Goal: Obtain resource: Obtain resource

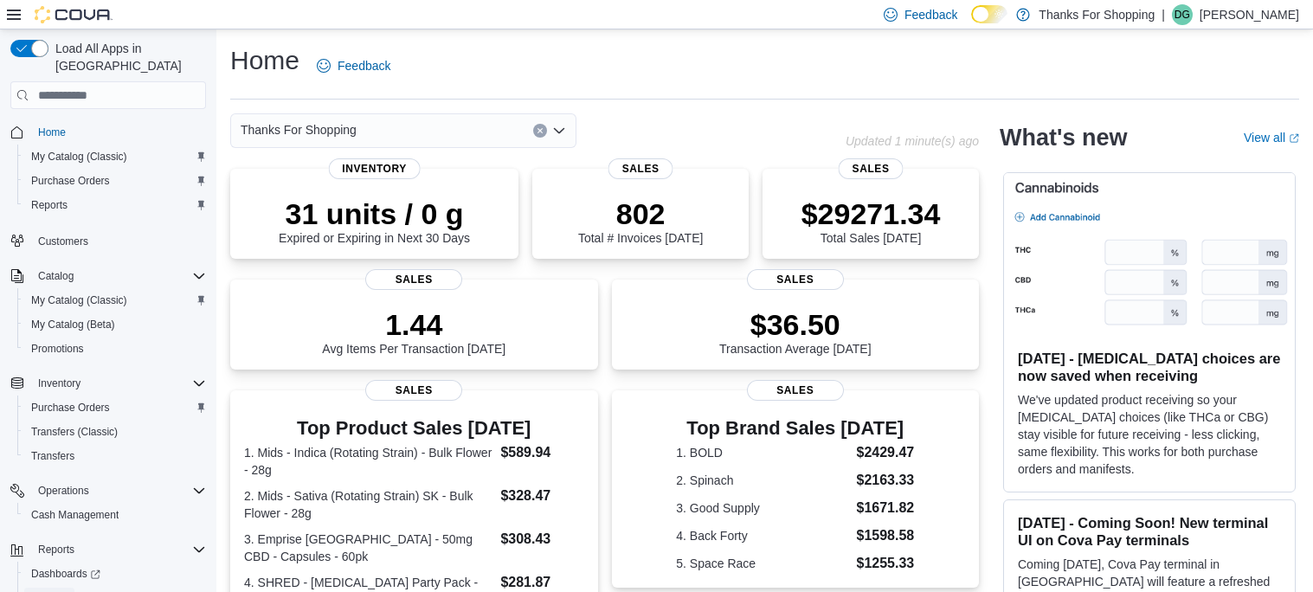
click at [46, 591] on span "Reports" at bounding box center [49, 598] width 36 height 14
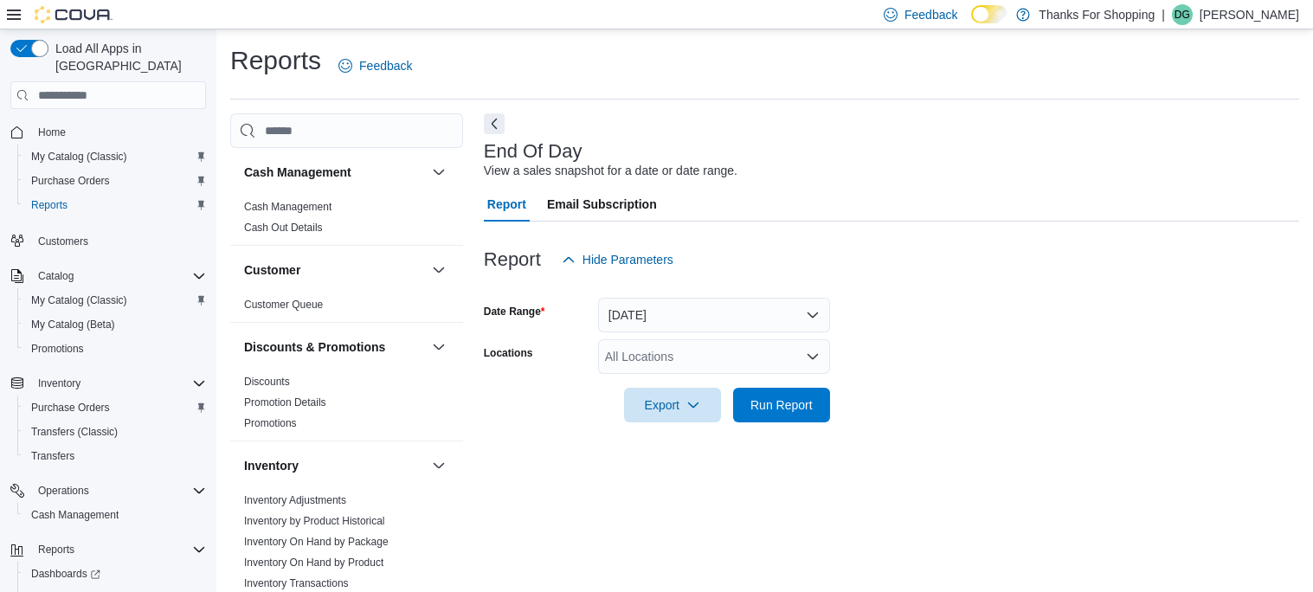
scroll to position [14, 0]
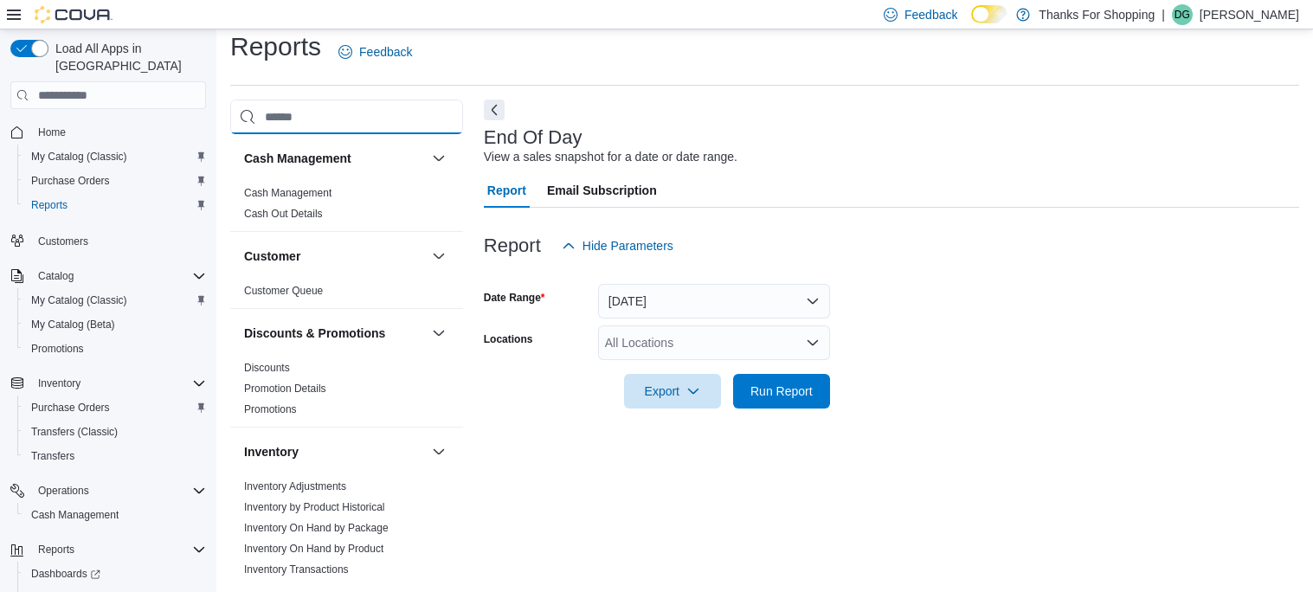
click at [388, 119] on input "search" at bounding box center [346, 117] width 233 height 35
click at [352, 548] on link "Inventory On Hand by Product" at bounding box center [313, 549] width 139 height 12
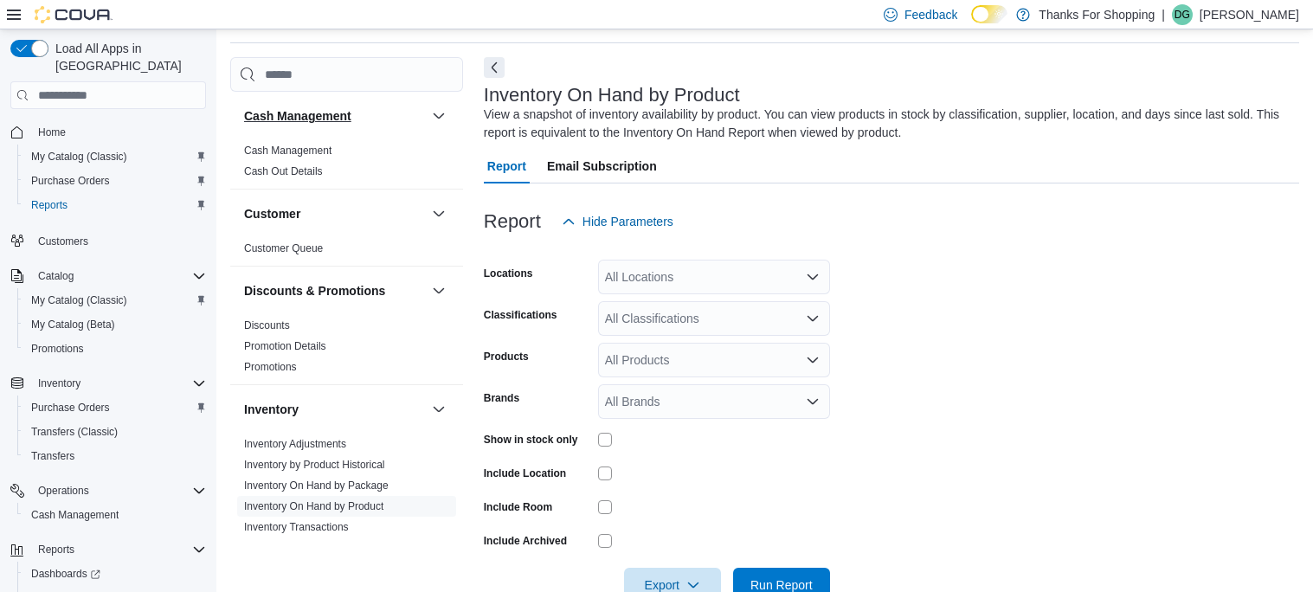
scroll to position [57, 0]
click at [303, 121] on h3 "Cash Management" at bounding box center [297, 114] width 107 height 17
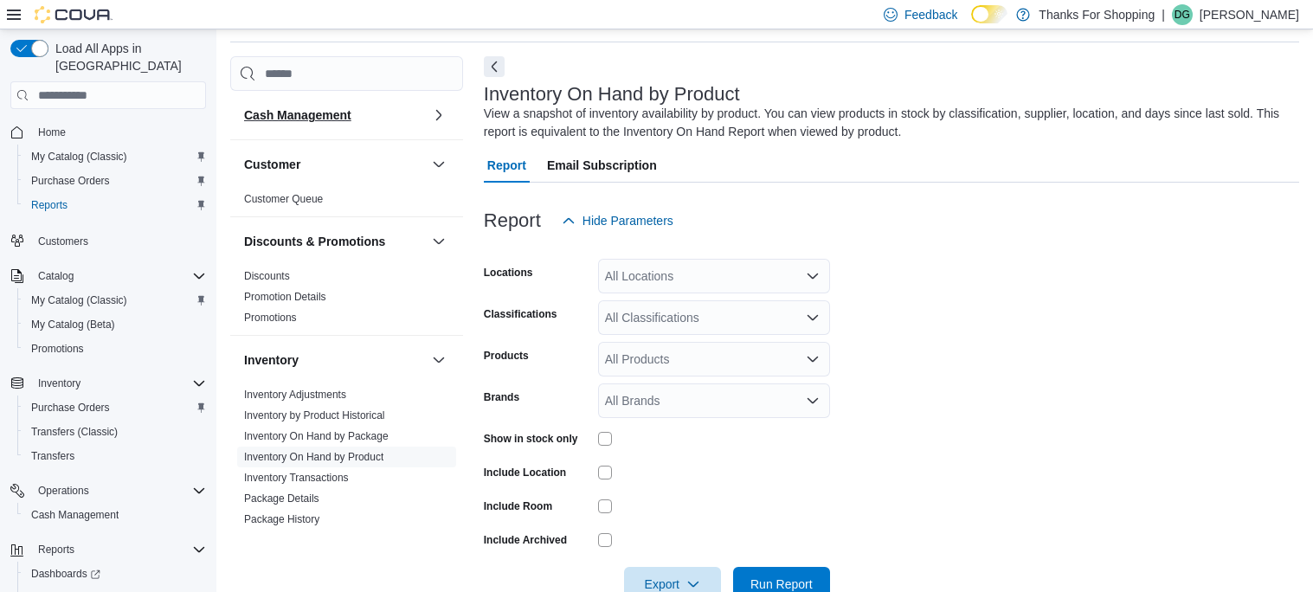
click at [303, 121] on h3 "Cash Management" at bounding box center [297, 114] width 107 height 17
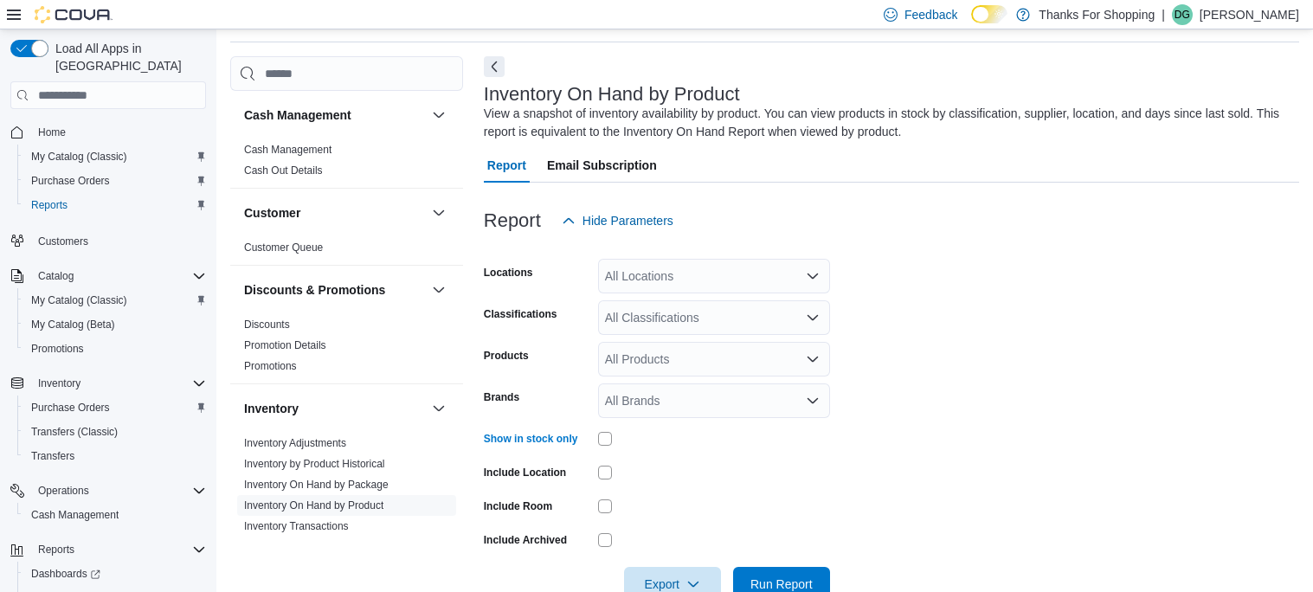
click at [641, 278] on div "All Locations" at bounding box center [714, 276] width 232 height 35
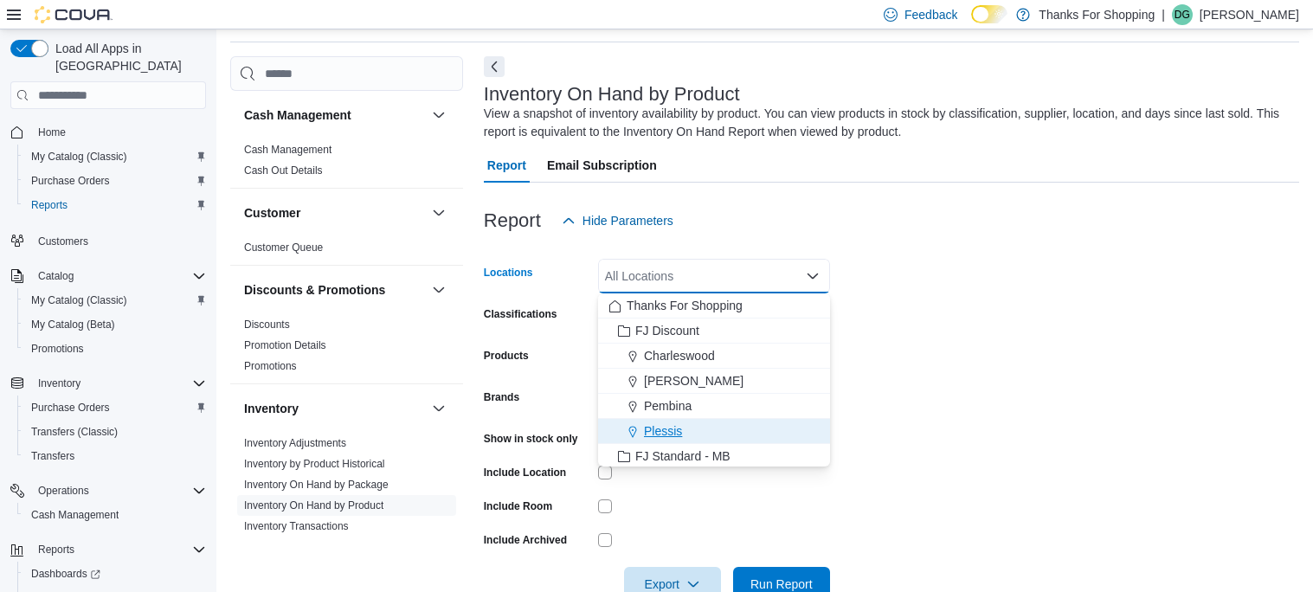
click at [649, 430] on span "Plessis" at bounding box center [663, 430] width 38 height 17
click at [938, 396] on form "Locations [GEOGRAPHIC_DATA] box. Selected. Plessis. Press Backspace to [PERSON_…" at bounding box center [891, 420] width 815 height 364
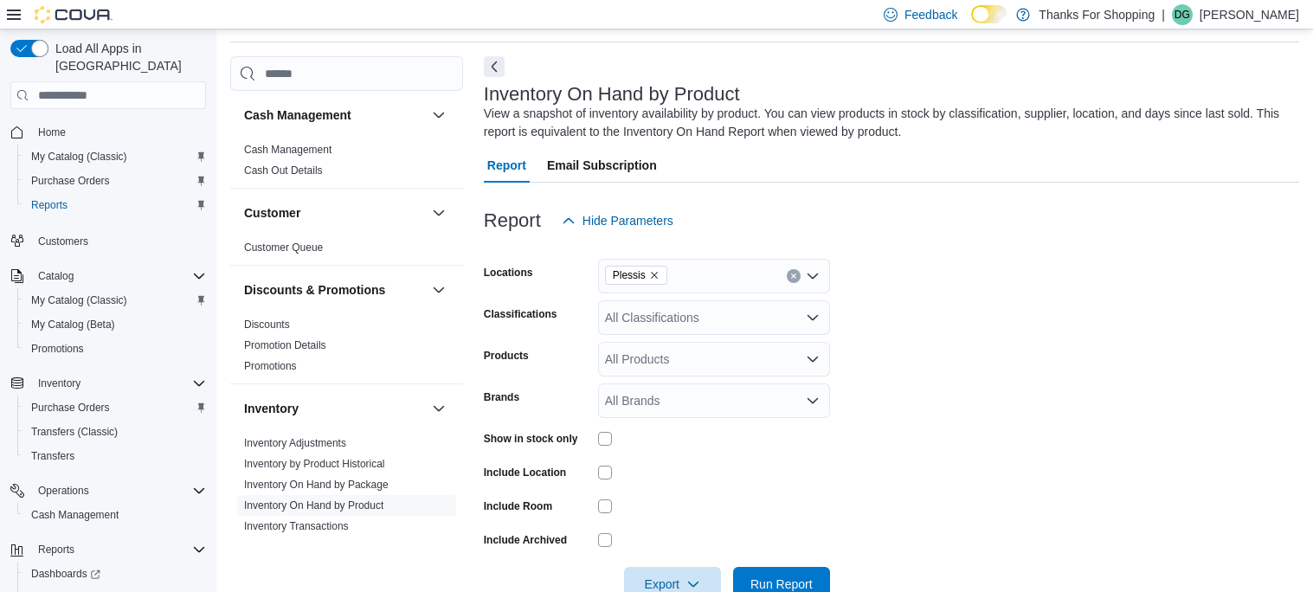
click at [730, 321] on div "All Classifications" at bounding box center [714, 317] width 232 height 35
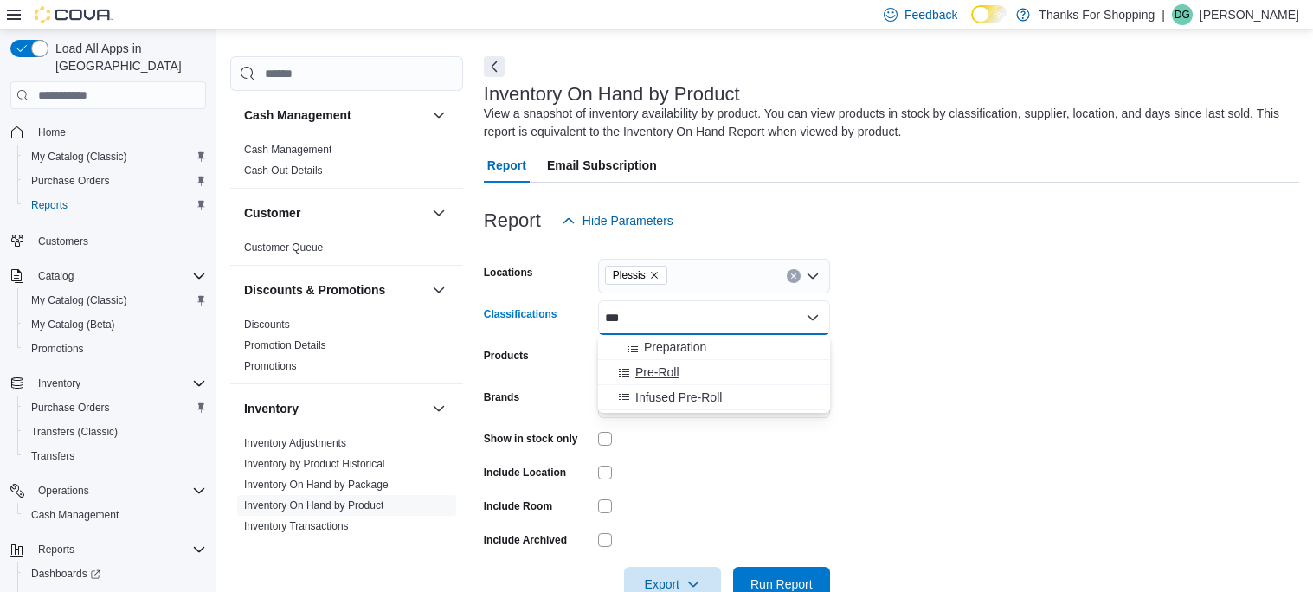
type input "***"
click at [649, 370] on span "Pre-Roll" at bounding box center [657, 372] width 44 height 17
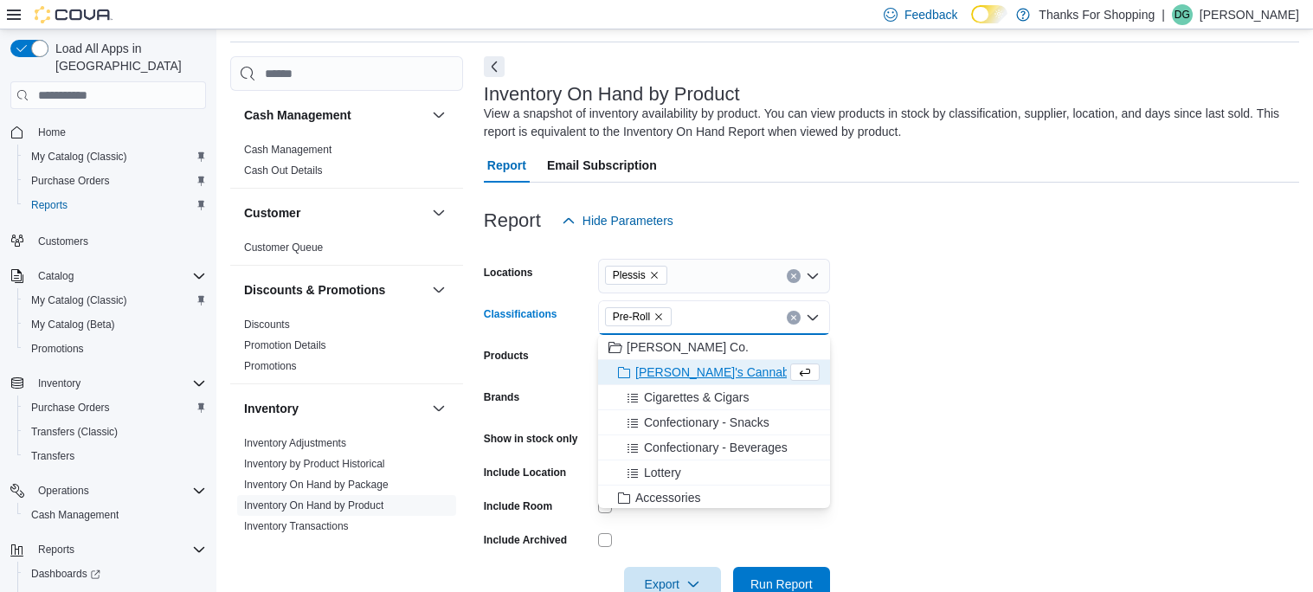
click at [866, 391] on form "Locations Plessis Classifications Pre-Roll Combo box. Selected. Pre-Roll. Press…" at bounding box center [891, 420] width 815 height 364
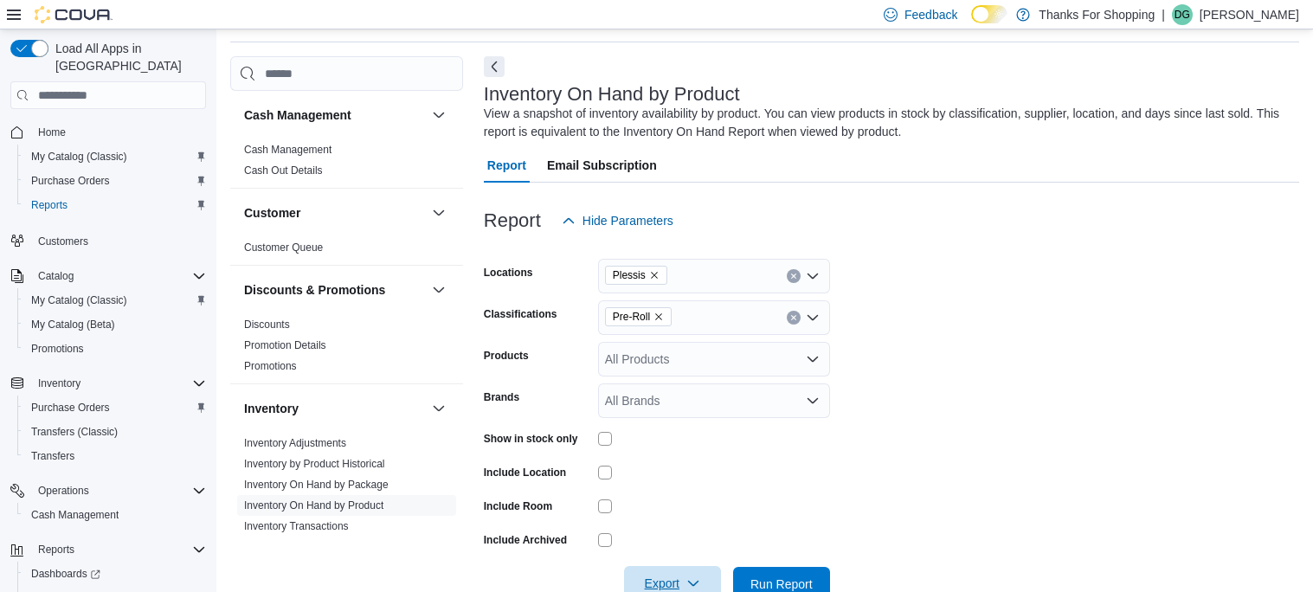
click at [665, 580] on span "Export" at bounding box center [672, 583] width 76 height 35
click at [663, 523] on button "Export to Csv" at bounding box center [675, 516] width 99 height 35
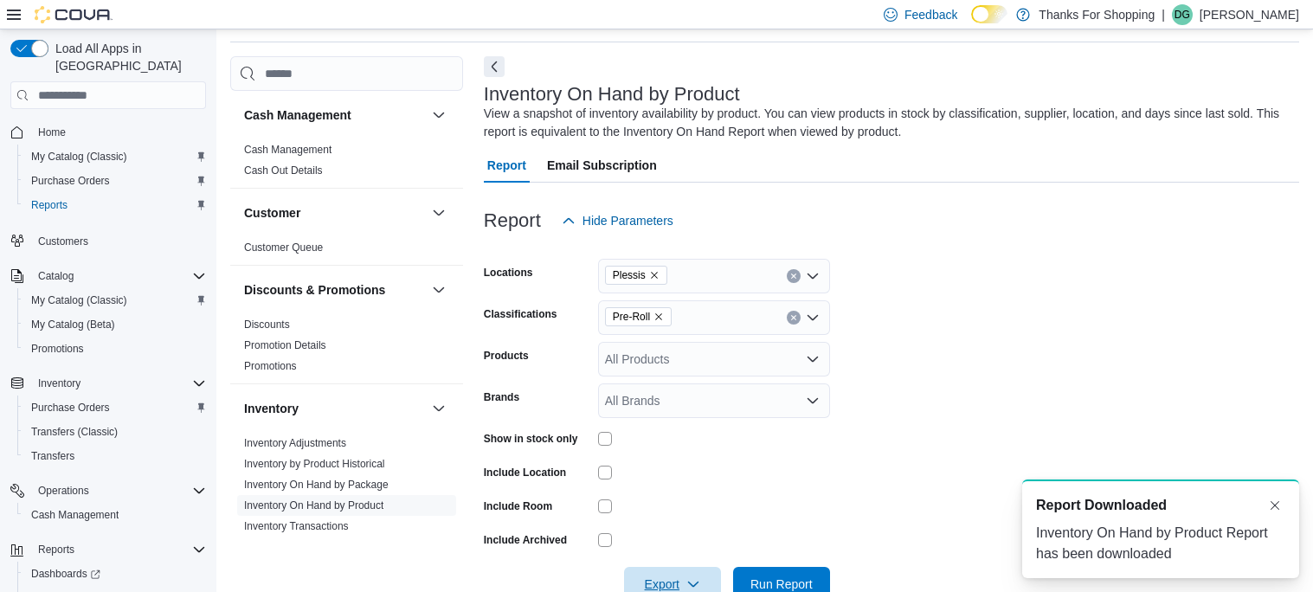
scroll to position [0, 0]
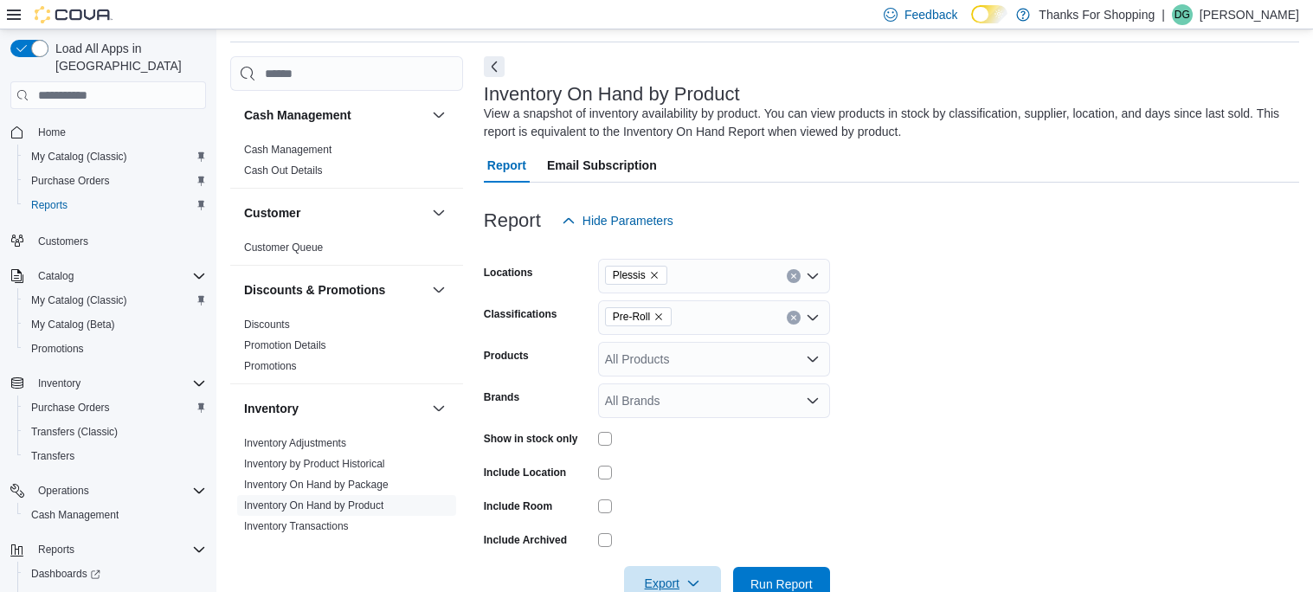
click at [673, 582] on span "Export" at bounding box center [672, 583] width 76 height 35
click at [679, 520] on span "Export to Csv" at bounding box center [675, 516] width 78 height 14
click at [660, 319] on icon "Remove Pre-Roll from selection in this group" at bounding box center [659, 317] width 10 height 10
type input "*******"
click at [697, 350] on span "Infused Pre-Roll" at bounding box center [678, 346] width 87 height 17
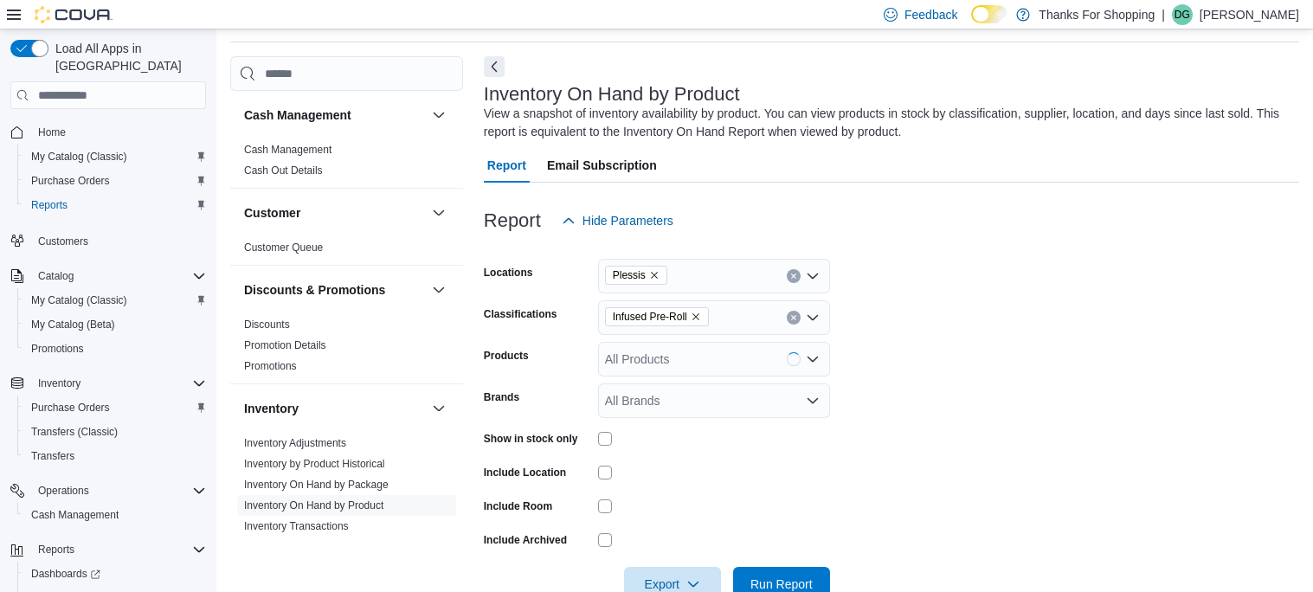
click at [976, 413] on form "Locations Plessis Classifications Infused Pre-Roll Products All Products Brands…" at bounding box center [891, 420] width 815 height 364
click at [668, 575] on span "Export" at bounding box center [672, 583] width 76 height 35
click at [671, 522] on button "Export to Csv" at bounding box center [675, 516] width 99 height 35
click at [74, 401] on span "Purchase Orders" at bounding box center [70, 408] width 79 height 14
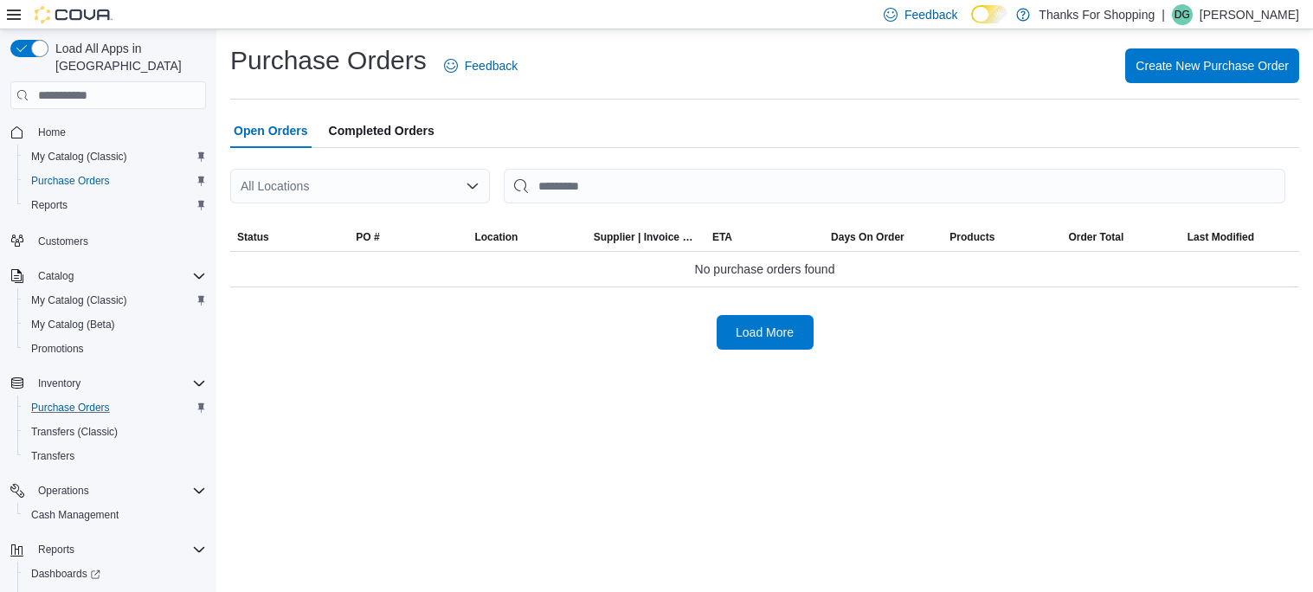
click at [319, 190] on div "All Locations" at bounding box center [360, 186] width 260 height 35
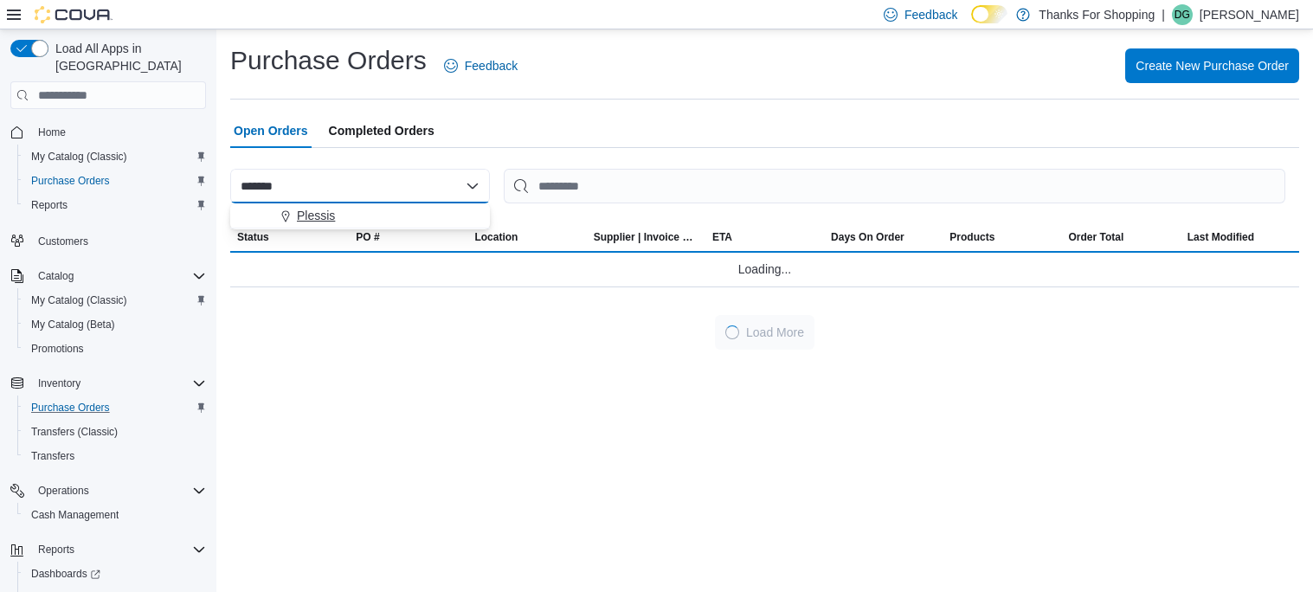
type input "*******"
click at [320, 211] on span "Plessis" at bounding box center [316, 215] width 38 height 17
